Goal: Find specific page/section: Find specific page/section

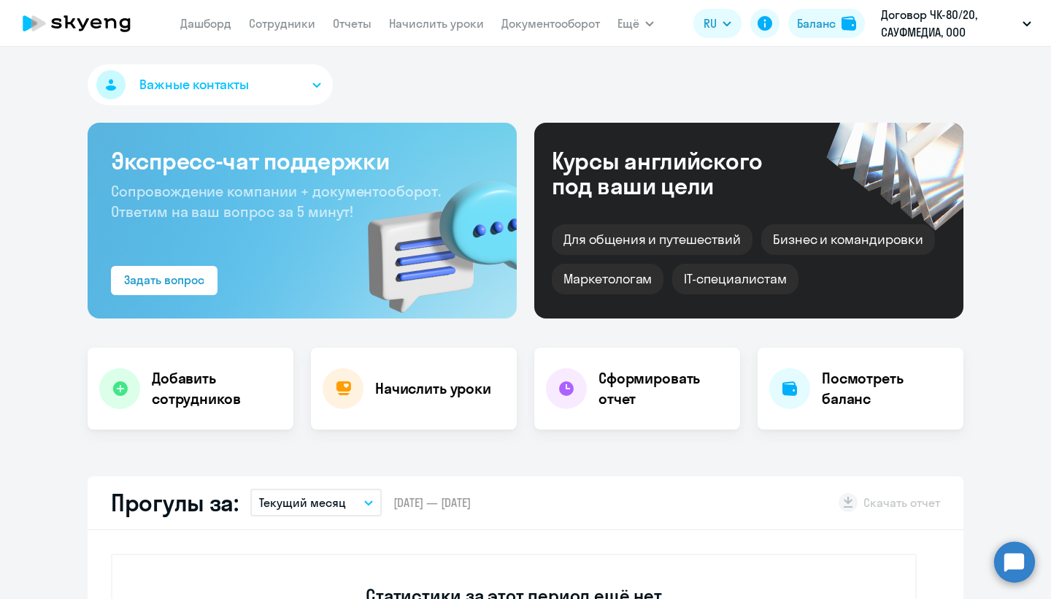
select select "30"
click at [966, 22] on p "Договор ЧК-80/20, САУФМЕДИА, ООО" at bounding box center [949, 23] width 136 height 35
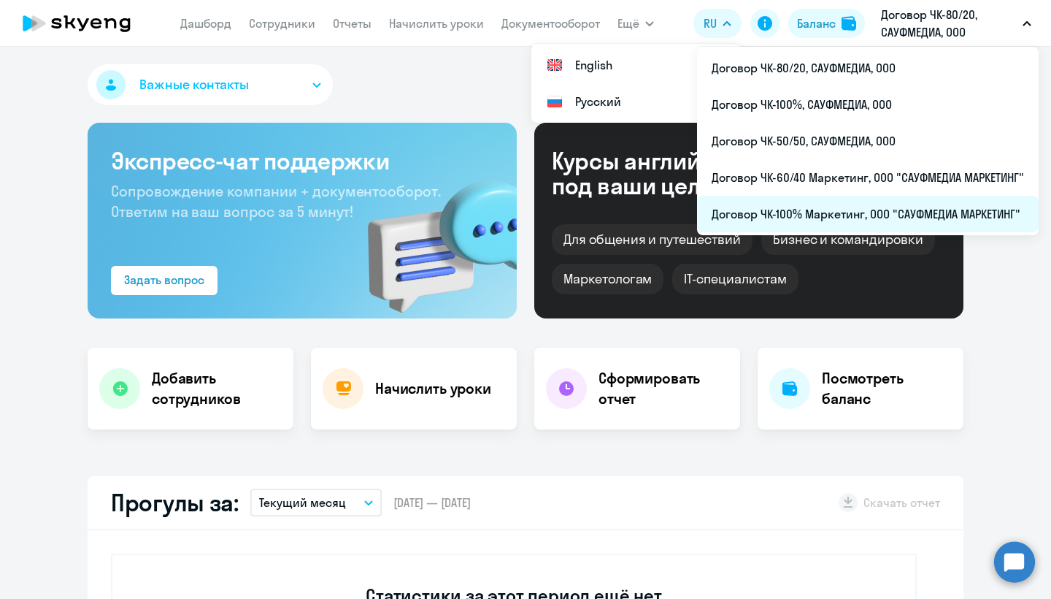
click at [847, 212] on li "Договор ЧК-100% Маркетинг, ООО "САУФМЕДИА МАРКЕТИНГ"" at bounding box center [868, 214] width 342 height 37
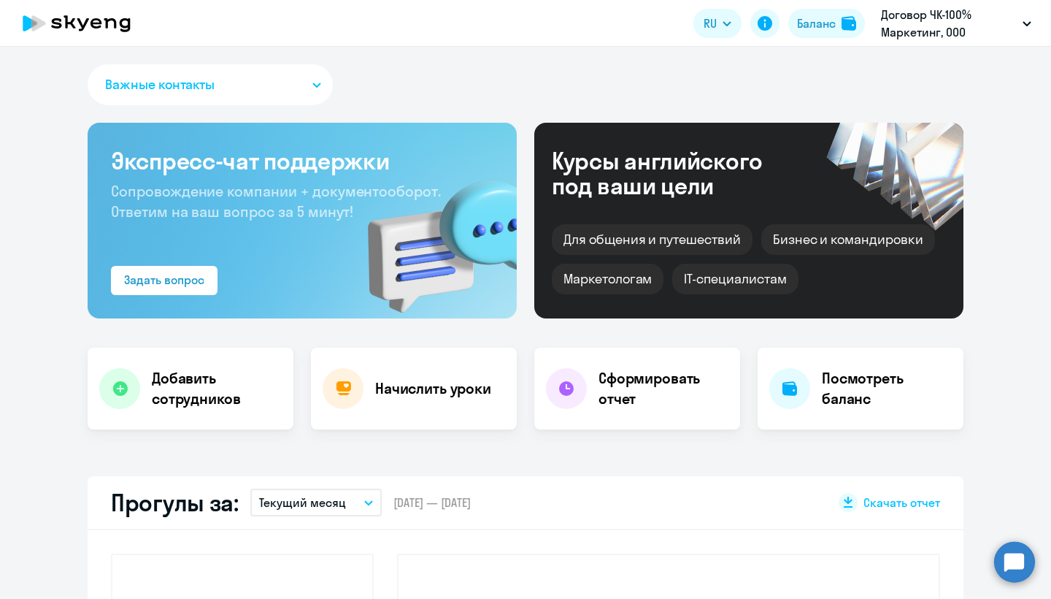
select select "30"
click at [302, 23] on link "Сотрудники" at bounding box center [282, 23] width 66 height 15
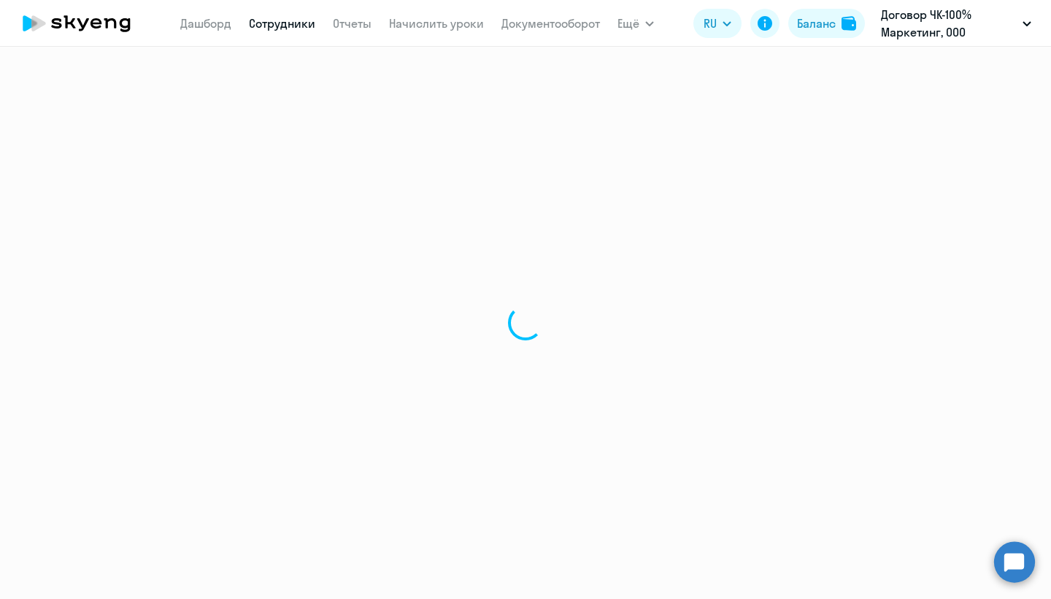
select select "30"
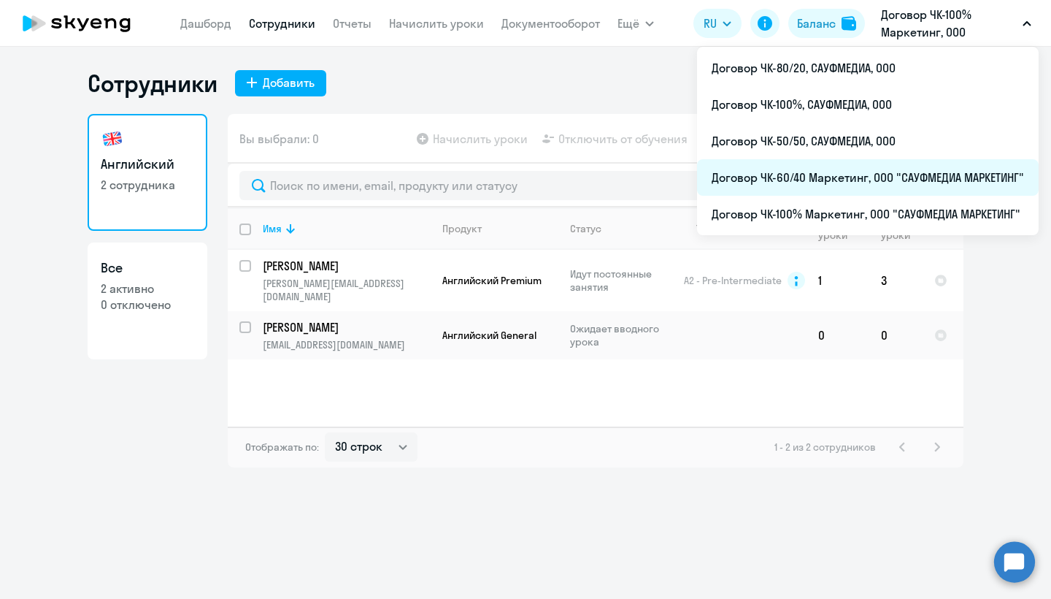
click at [822, 176] on li "Договор ЧК-60/40 Маркетинг, ООО "САУФМЕДИА МАРКЕТИНГ"" at bounding box center [868, 177] width 342 height 37
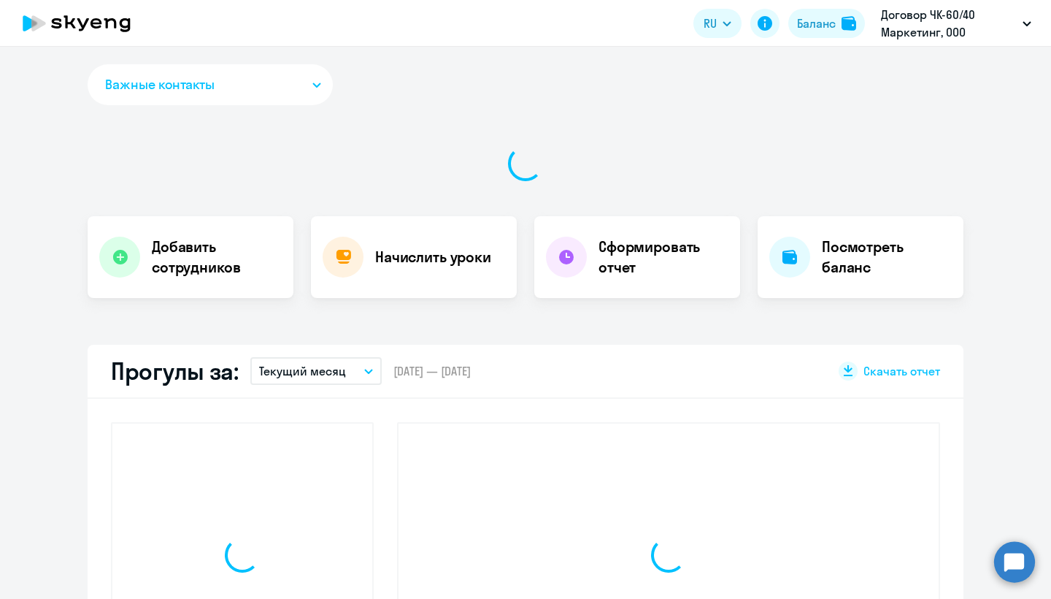
select select "30"
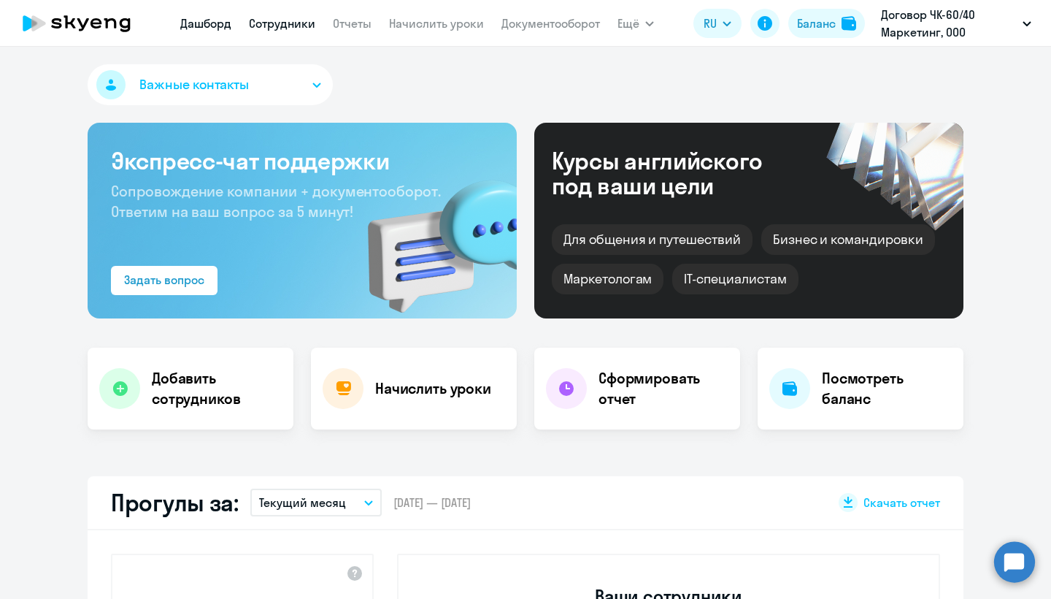
click at [289, 19] on link "Сотрудники" at bounding box center [282, 23] width 66 height 15
select select "30"
